Goal: Task Accomplishment & Management: Manage account settings

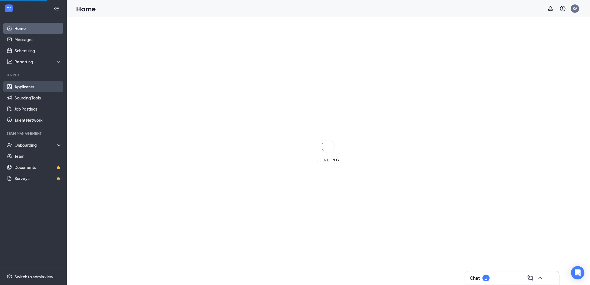
click at [26, 84] on link "Applicants" at bounding box center [38, 86] width 48 height 11
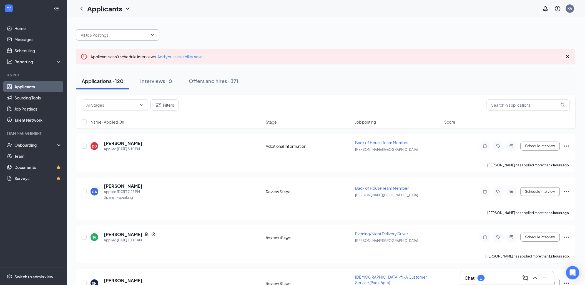
click at [96, 37] on input "text" at bounding box center [114, 35] width 67 height 6
click at [226, 82] on div "Offers and hires · 371" at bounding box center [213, 81] width 49 height 7
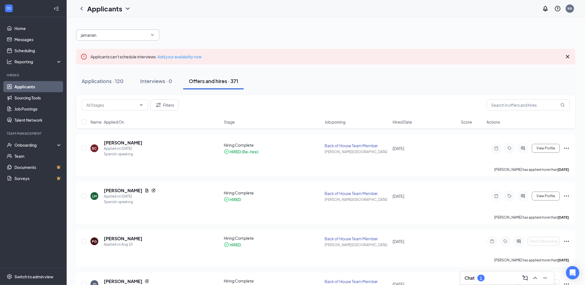
click at [129, 32] on input "jamarian" at bounding box center [114, 35] width 67 height 6
click at [101, 82] on div "Applications · 120" at bounding box center [103, 81] width 42 height 7
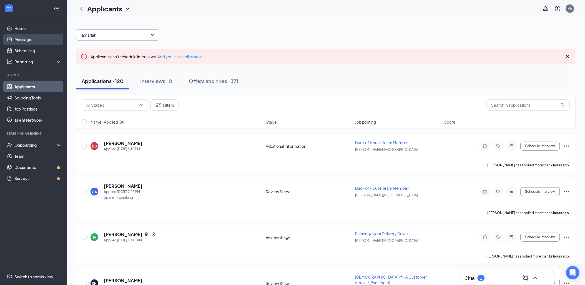
drag, startPoint x: 120, startPoint y: 34, endPoint x: 23, endPoint y: 42, distance: 97.3
type input "[DEMOGRAPHIC_DATA]"
click at [152, 34] on icon "ChevronDown" at bounding box center [152, 35] width 4 height 4
click at [152, 34] on icon "ChevronUp" at bounding box center [152, 35] width 4 height 4
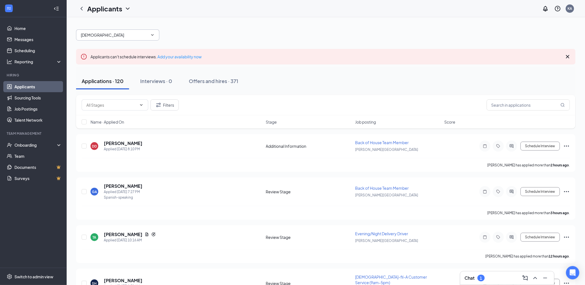
click at [129, 36] on input "[DEMOGRAPHIC_DATA]" at bounding box center [114, 35] width 67 height 6
click at [220, 40] on div "[DEMOGRAPHIC_DATA]" at bounding box center [326, 32] width 500 height 17
click at [116, 105] on input "text" at bounding box center [111, 105] width 51 height 6
click at [186, 97] on div "Filters" at bounding box center [326, 105] width 500 height 20
click at [98, 106] on input "text" at bounding box center [111, 105] width 51 height 6
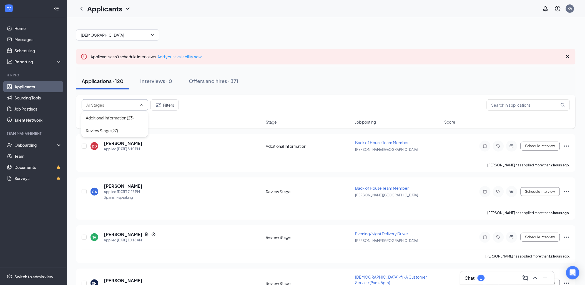
click at [126, 106] on input "text" at bounding box center [111, 105] width 51 height 6
click at [238, 106] on div "Filters" at bounding box center [326, 104] width 489 height 11
click at [109, 39] on span "[DEMOGRAPHIC_DATA]" at bounding box center [117, 34] width 83 height 11
drag, startPoint x: 106, startPoint y: 34, endPoint x: 0, endPoint y: 51, distance: 107.2
click at [0, 51] on html "Home Messages Scheduling Reporting Hiring Applicants Sourcing Tools Job Posting…" at bounding box center [292, 142] width 585 height 285
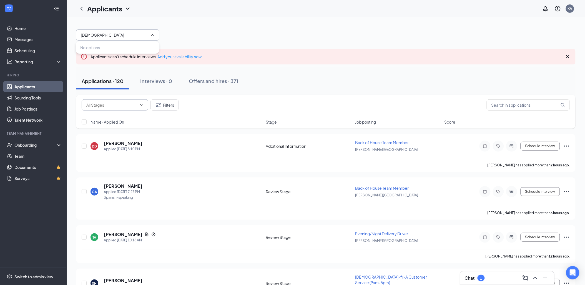
click at [109, 106] on input "text" at bounding box center [111, 105] width 51 height 6
click at [225, 120] on div "Name · Applied On" at bounding box center [177, 122] width 172 height 6
click at [81, 120] on div "Name · Applied On Stage Job posting Score" at bounding box center [326, 121] width 500 height 13
click at [82, 121] on input "checkbox" at bounding box center [84, 121] width 5 height 5
checkbox input "true"
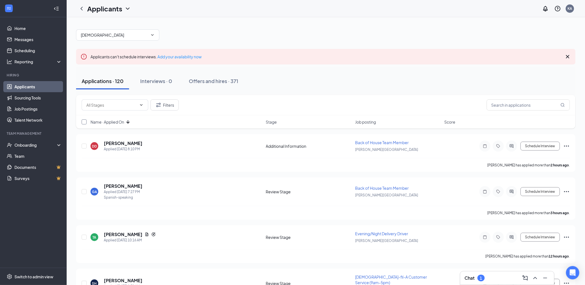
checkbox input "true"
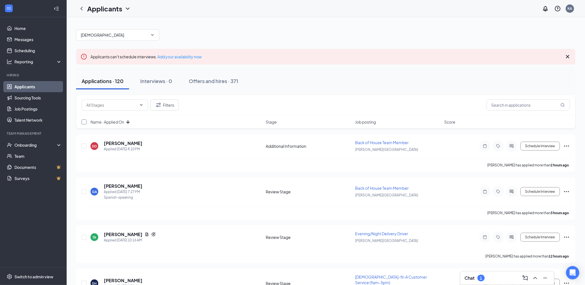
checkbox input "true"
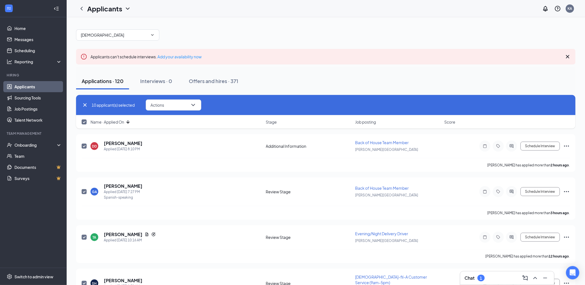
click at [233, 104] on div "10 applicant(s) selected Actions" at bounding box center [326, 104] width 489 height 11
click at [117, 77] on button "Applications · 120" at bounding box center [102, 81] width 53 height 17
click at [156, 81] on div "Interviews · 0" at bounding box center [156, 81] width 32 height 7
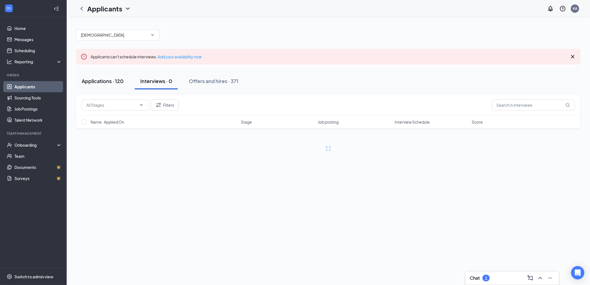
click at [110, 78] on div "Applications · 120" at bounding box center [103, 81] width 42 height 7
click at [218, 80] on div "Offers and hires · 371" at bounding box center [213, 81] width 49 height 7
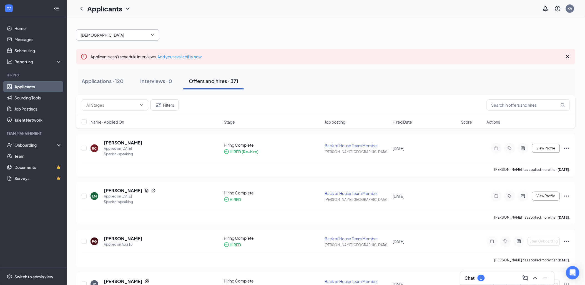
click at [118, 35] on input "[DEMOGRAPHIC_DATA]" at bounding box center [114, 35] width 67 height 6
click at [114, 84] on div "Applications · 120" at bounding box center [103, 81] width 42 height 7
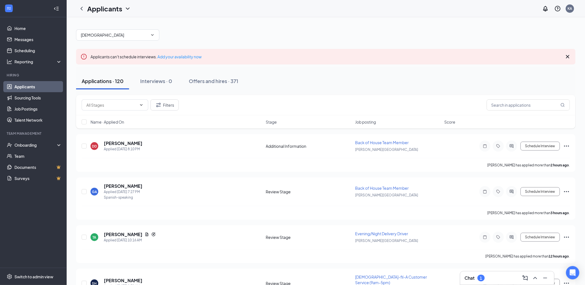
click at [103, 26] on div "[DEMOGRAPHIC_DATA]" at bounding box center [326, 32] width 500 height 17
click at [103, 29] on span "[DEMOGRAPHIC_DATA]" at bounding box center [117, 34] width 83 height 11
click at [111, 35] on input "[DEMOGRAPHIC_DATA]" at bounding box center [114, 35] width 67 height 6
click at [151, 33] on span "[DEMOGRAPHIC_DATA]" at bounding box center [117, 34] width 83 height 11
click at [152, 34] on icon "ChevronUp" at bounding box center [152, 35] width 4 height 4
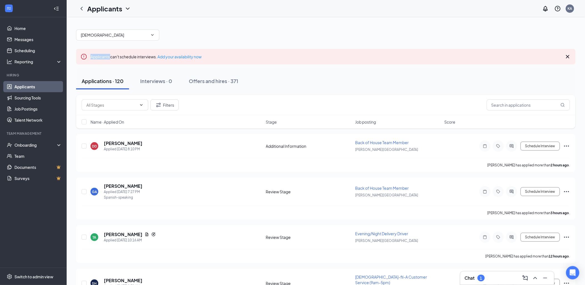
click at [152, 34] on icon "ChevronDown" at bounding box center [152, 35] width 4 height 4
drag, startPoint x: 129, startPoint y: 35, endPoint x: 0, endPoint y: 58, distance: 131.3
click at [0, 57] on html "Home Messages Scheduling Reporting Hiring Applicants Sourcing Tools Job Posting…" at bounding box center [292, 142] width 585 height 285
click at [124, 38] on input "text" at bounding box center [114, 35] width 67 height 6
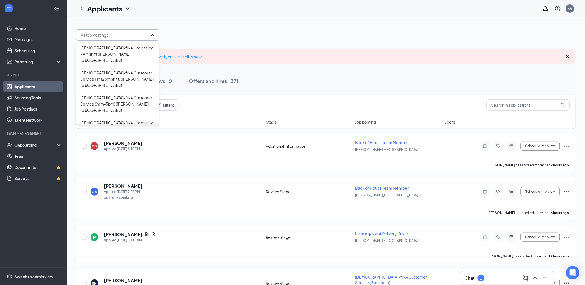
click at [193, 35] on div at bounding box center [326, 32] width 500 height 17
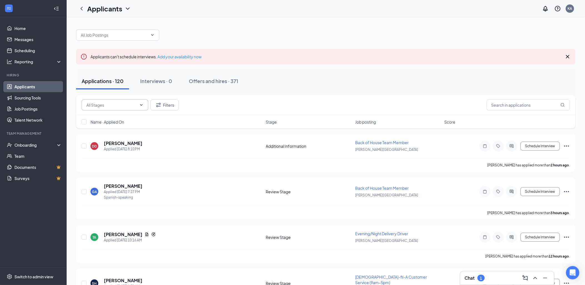
click at [120, 103] on input "text" at bounding box center [111, 105] width 51 height 6
click at [211, 94] on div "Applications · 120 Interviews · 0 Offers and hires · 371" at bounding box center [326, 81] width 500 height 28
click at [110, 121] on span "Name · Applied On" at bounding box center [108, 122] width 34 height 6
click at [114, 15] on div "Applicants KA" at bounding box center [326, 8] width 519 height 17
click at [120, 10] on h1 "Applicants" at bounding box center [104, 8] width 35 height 9
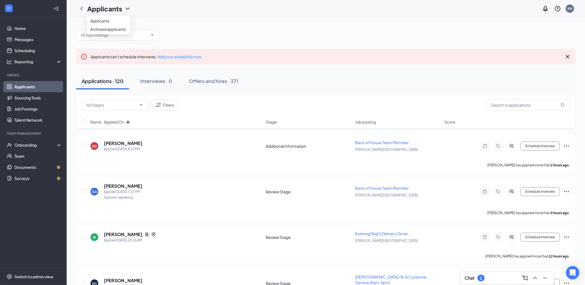
click at [122, 8] on h1 "Applicants" at bounding box center [104, 8] width 35 height 9
click at [28, 95] on link "Sourcing Tools" at bounding box center [38, 97] width 48 height 11
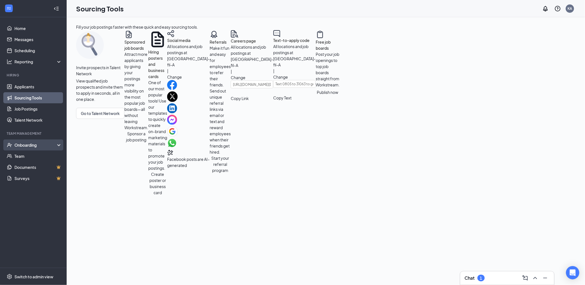
click at [48, 142] on div "Onboarding" at bounding box center [35, 145] width 43 height 6
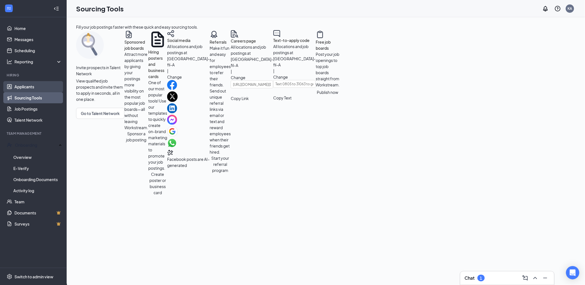
click at [36, 85] on link "Applicants" at bounding box center [38, 86] width 48 height 11
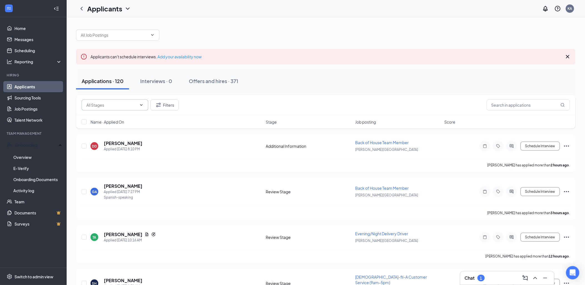
click at [129, 106] on input "text" at bounding box center [111, 105] width 51 height 6
click at [145, 105] on span at bounding box center [115, 104] width 67 height 11
click at [527, 108] on input "text" at bounding box center [528, 104] width 83 height 11
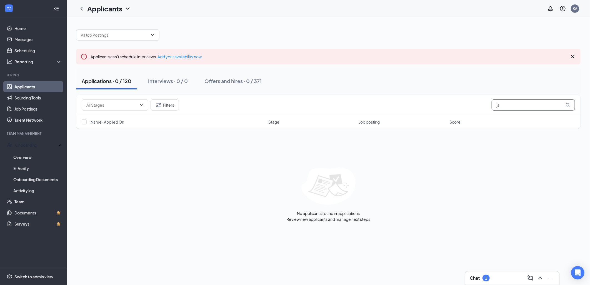
type input "j"
type input "8"
type input "w"
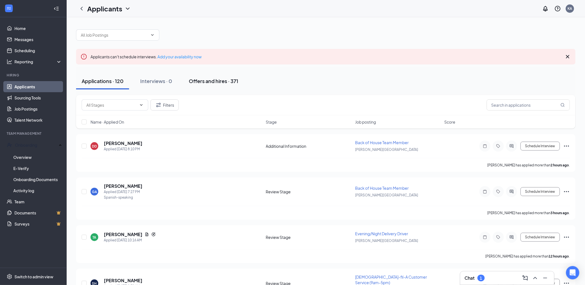
click at [242, 84] on button "Offers and hires · 371" at bounding box center [213, 81] width 61 height 17
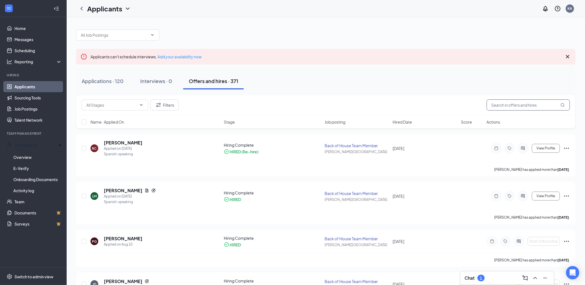
click at [494, 106] on input "text" at bounding box center [528, 104] width 83 height 11
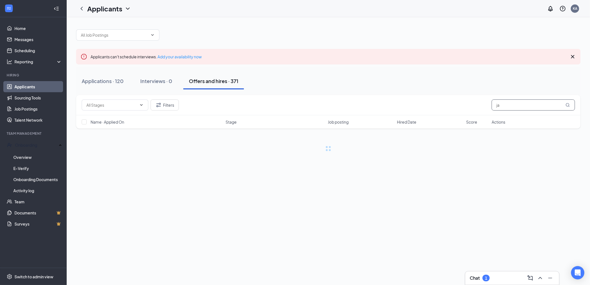
type input "j"
type input "w"
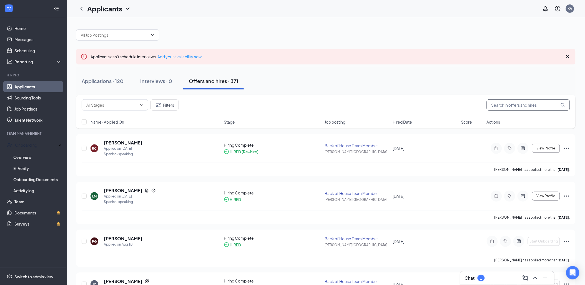
click at [513, 103] on input "text" at bounding box center [528, 104] width 83 height 11
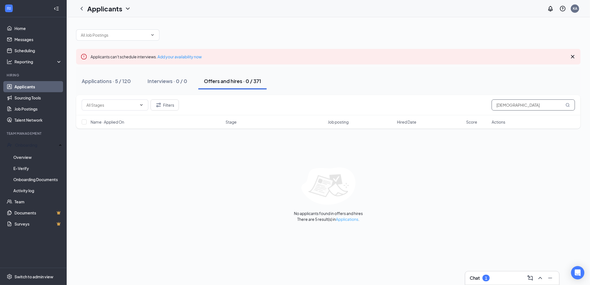
type input "[DEMOGRAPHIC_DATA]"
click at [353, 217] on link "Applications" at bounding box center [347, 219] width 23 height 5
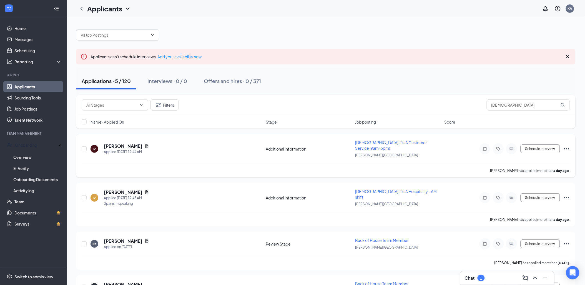
click at [194, 149] on div "IV [DEMOGRAPHIC_DATA][PERSON_NAME] Applied [DATE] 12:44 AM" at bounding box center [177, 149] width 172 height 12
click at [398, 143] on span "[DEMOGRAPHIC_DATA]-fil-A Customer Service (9am-5pm)" at bounding box center [391, 145] width 72 height 11
click at [116, 143] on h5 "[PERSON_NAME]" at bounding box center [123, 146] width 39 height 6
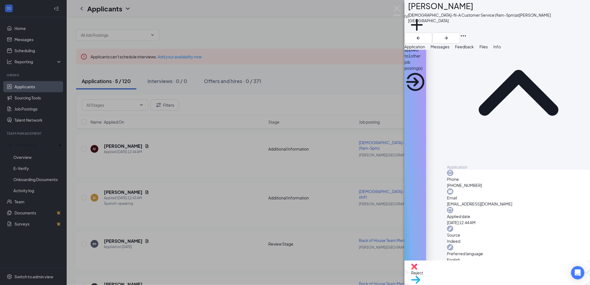
scroll to position [29, 0]
click at [449, 45] on span "Messages" at bounding box center [440, 46] width 19 height 5
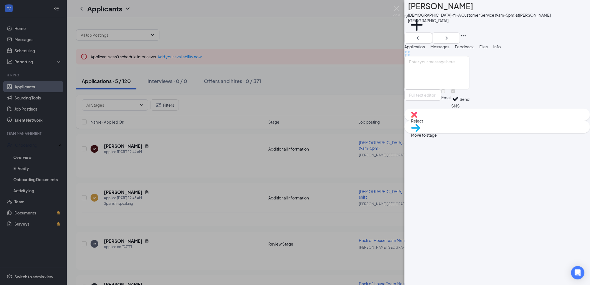
click at [425, 44] on span "Application" at bounding box center [414, 46] width 21 height 5
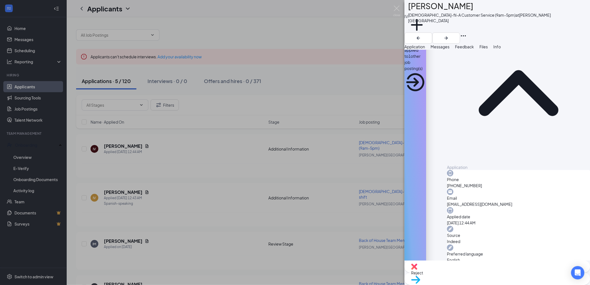
scroll to position [29, 0]
click at [449, 47] on button "Messages" at bounding box center [440, 47] width 19 height 6
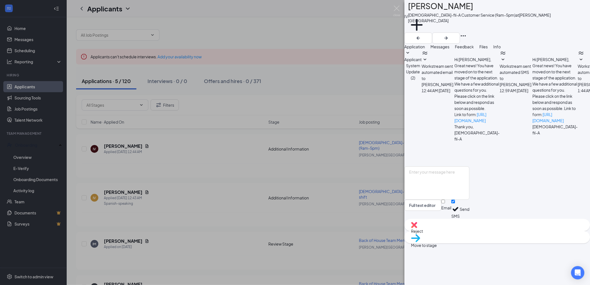
click at [425, 47] on span "Application" at bounding box center [414, 46] width 21 height 5
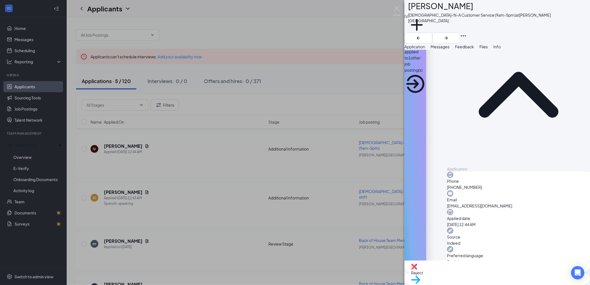
scroll to position [29, 0]
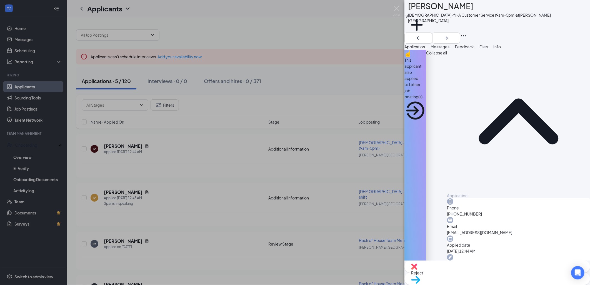
click at [426, 62] on div "This applicant also applied to 1 other job posting(s)" at bounding box center [415, 78] width 22 height 43
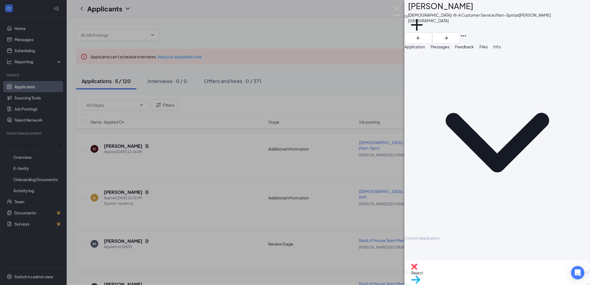
click at [402, 89] on div "IV [PERSON_NAME] [DEMOGRAPHIC_DATA]-fil-A Customer Service (9am-5pm) at [PERSON…" at bounding box center [295, 142] width 590 height 285
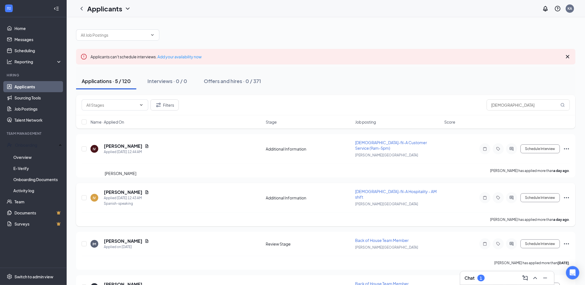
click at [107, 189] on h5 "[PERSON_NAME]" at bounding box center [123, 192] width 39 height 6
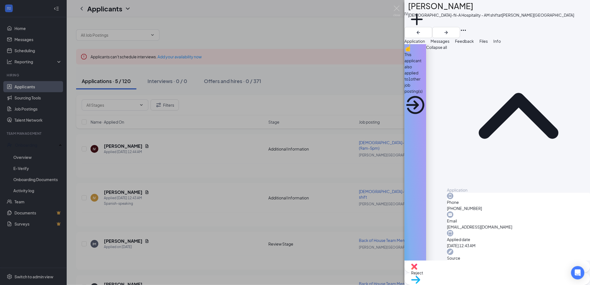
click at [351, 66] on div "IV [PERSON_NAME] [DEMOGRAPHIC_DATA]-fil-A Hospitality - AM shift at [PERSON_NAM…" at bounding box center [295, 142] width 590 height 285
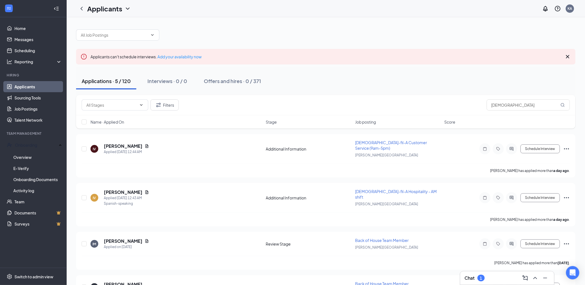
click at [510, 274] on div "Chat 1" at bounding box center [507, 278] width 85 height 9
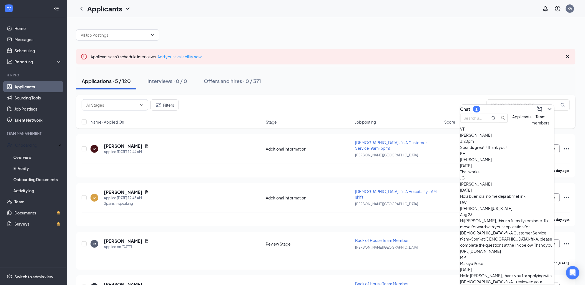
click at [505, 150] on div "Sounds great!! Thank you!" at bounding box center [508, 147] width 94 height 6
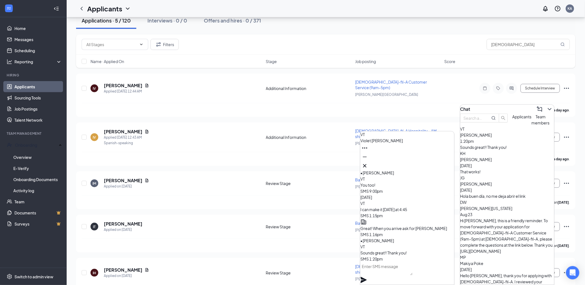
scroll to position [70, 0]
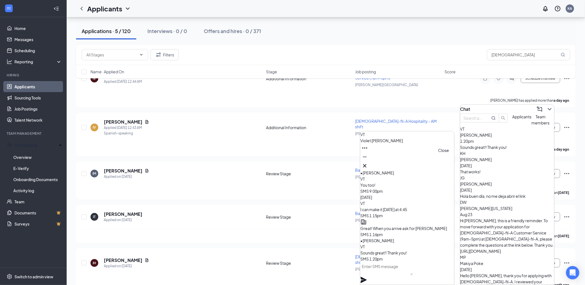
click at [368, 163] on icon "Cross" at bounding box center [365, 166] width 7 height 7
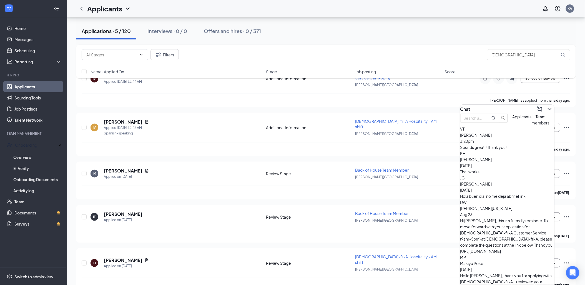
click at [498, 167] on div "KH [PERSON_NAME] [DATE] That works!" at bounding box center [508, 162] width 94 height 24
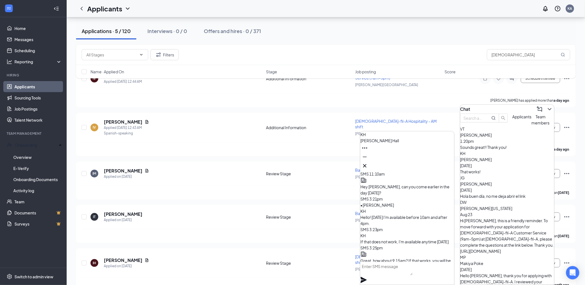
scroll to position [0, 0]
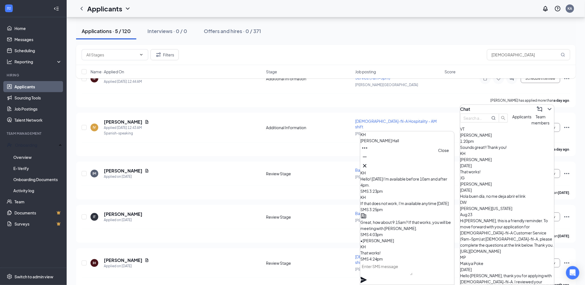
click at [369, 162] on button at bounding box center [365, 165] width 9 height 9
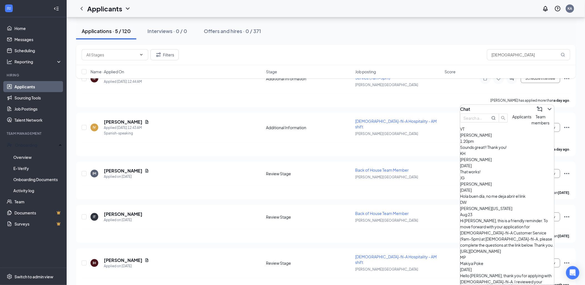
click at [497, 197] on div "[PERSON_NAME] [DATE] Hola buen día, no me deja abrir el link" at bounding box center [508, 187] width 94 height 24
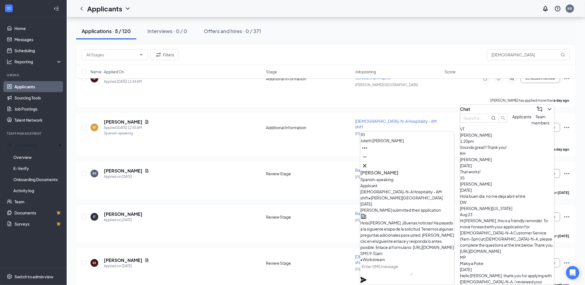
scroll to position [0, 0]
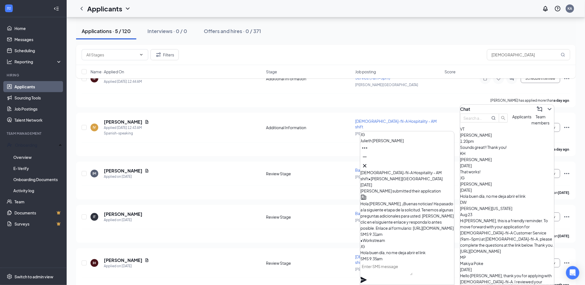
drag, startPoint x: 420, startPoint y: 218, endPoint x: 378, endPoint y: 224, distance: 42.3
click at [378, 224] on div "Hola [PERSON_NAME], ¡Buenas noticias! Ha pasado a la siguiente etapa de la soli…" at bounding box center [408, 218] width 94 height 49
drag, startPoint x: 378, startPoint y: 224, endPoint x: 419, endPoint y: 211, distance: 43.6
click at [419, 211] on span "Hola [PERSON_NAME], ¡Buenas noticias! Ha pasado a la siguiente etapa de la soli…" at bounding box center [408, 215] width 94 height 29
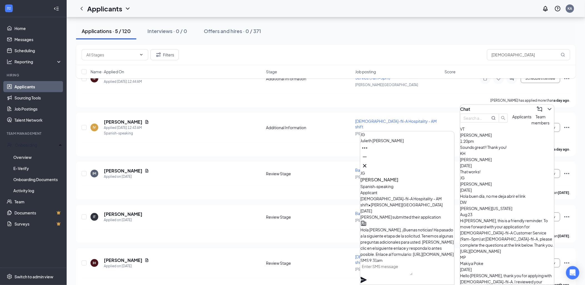
scroll to position [-124, 0]
click at [368, 163] on icon "Cross" at bounding box center [365, 166] width 7 height 7
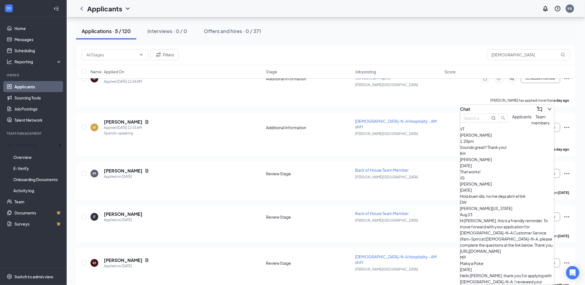
click at [349, 37] on div "Applications · 5 / 120 Interviews · 0 / 0 Offers and hires · 0 / 371" at bounding box center [326, 31] width 500 height 17
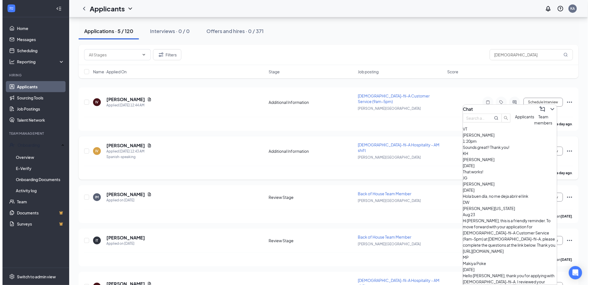
scroll to position [0, 0]
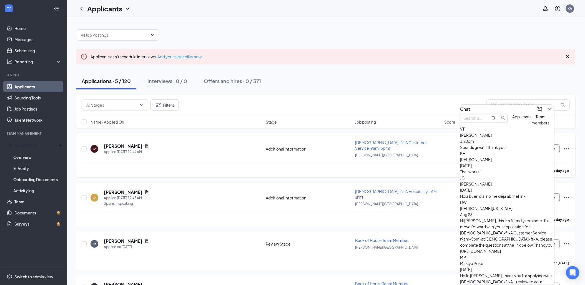
click at [176, 143] on div "IV [DEMOGRAPHIC_DATA][PERSON_NAME] Applied [DATE] 12:44 AM" at bounding box center [177, 149] width 172 height 12
click at [121, 149] on div "Applied [DATE] 12:44 AM" at bounding box center [126, 152] width 45 height 6
click at [119, 143] on h5 "[PERSON_NAME]" at bounding box center [123, 146] width 39 height 6
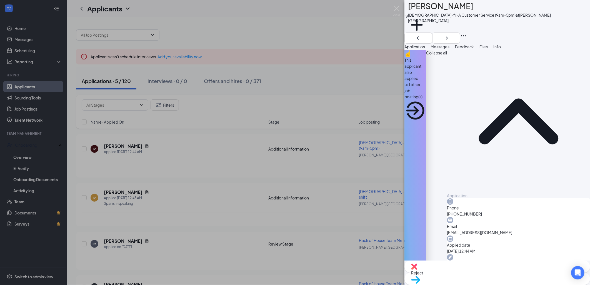
click at [237, 170] on div "IV [PERSON_NAME] [DEMOGRAPHIC_DATA]-fil-A Customer Service (9am-5pm) at [PERSON…" at bounding box center [295, 142] width 590 height 285
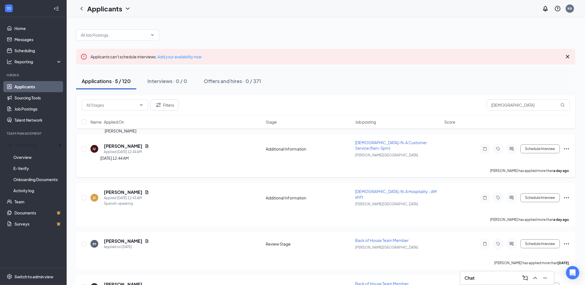
click at [118, 143] on h5 "[PERSON_NAME]" at bounding box center [123, 146] width 39 height 6
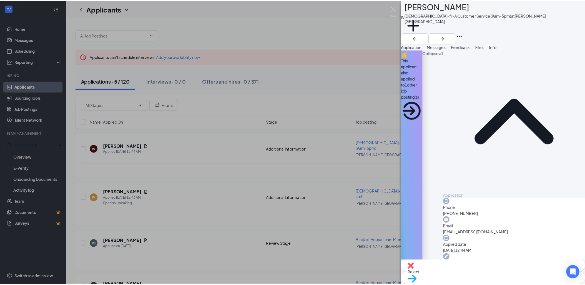
scroll to position [29, 0]
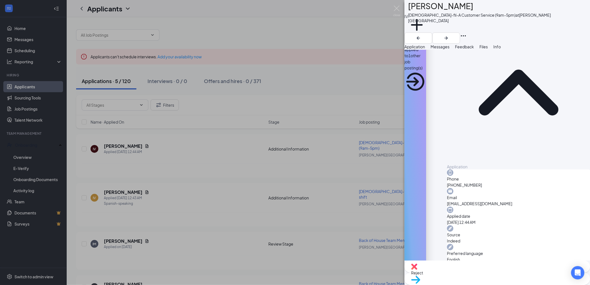
click at [437, 284] on span "Move to stage" at bounding box center [424, 286] width 26 height 5
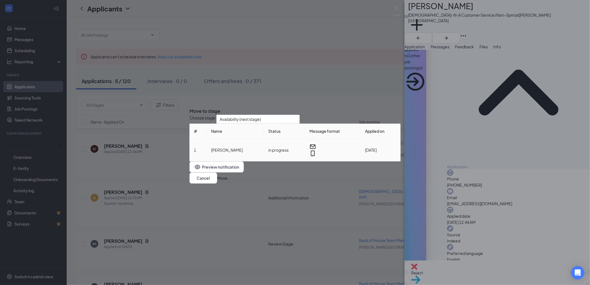
click at [338, 157] on div at bounding box center [332, 149] width 47 height 13
click at [282, 123] on div "Availability (next stage)" at bounding box center [257, 119] width 83 height 9
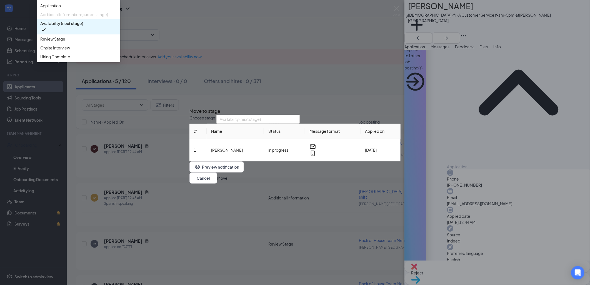
click at [117, 33] on span "Availability (next stage)" at bounding box center [78, 26] width 77 height 13
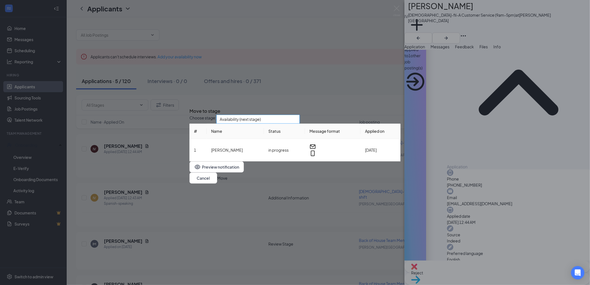
click at [323, 125] on div "Choose stage: 3541013 Availability (next stage) 3541011 3541013 3541015 Applica…" at bounding box center [294, 138] width 211 height 47
click at [228, 179] on button "Move" at bounding box center [222, 178] width 10 height 6
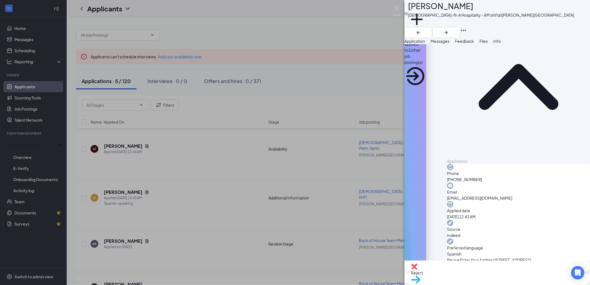
click at [273, 137] on div "IV [PERSON_NAME] [DEMOGRAPHIC_DATA]-fil-A Hospitality - AM shift at [PERSON_NAM…" at bounding box center [295, 142] width 590 height 285
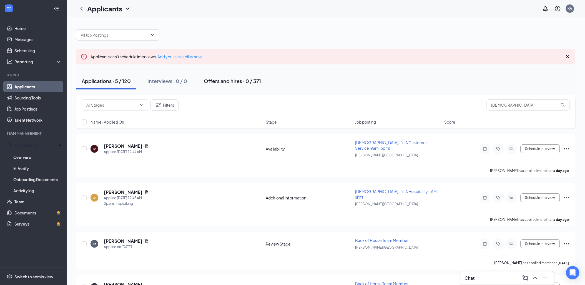
click at [219, 83] on div "Offers and hires · 0 / 371" at bounding box center [232, 81] width 57 height 7
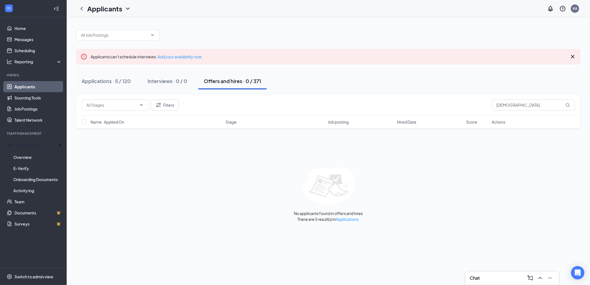
click at [138, 83] on div "Applications · 5 / 120 Interviews · 0 / 0 Offers and hires · 0 / 371" at bounding box center [328, 81] width 504 height 17
click at [123, 79] on div "Applications · 5 / 120" at bounding box center [106, 81] width 49 height 7
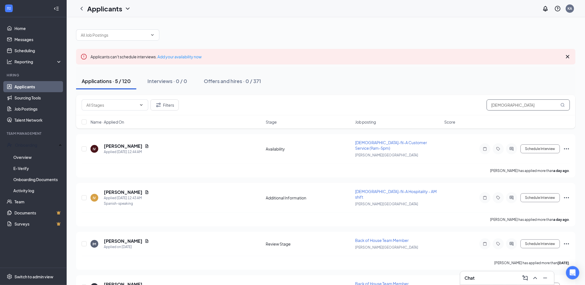
drag, startPoint x: 431, startPoint y: 113, endPoint x: 411, endPoint y: 116, distance: 20.2
click at [424, 114] on div "Filters isaiah" at bounding box center [326, 105] width 500 height 20
